Goal: Find specific page/section: Find specific page/section

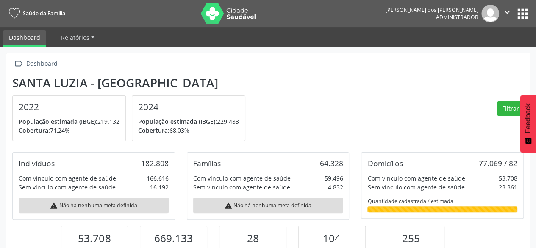
click at [521, 20] on button "apps" at bounding box center [522, 13] width 15 height 15
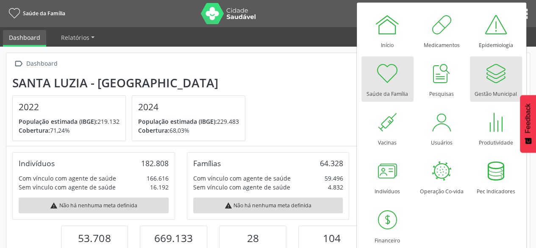
click at [504, 83] on div at bounding box center [495, 73] width 25 height 25
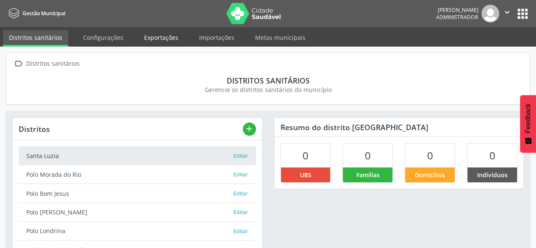
click at [150, 37] on link "Exportações" at bounding box center [161, 37] width 46 height 15
